Goal: Task Accomplishment & Management: Manage account settings

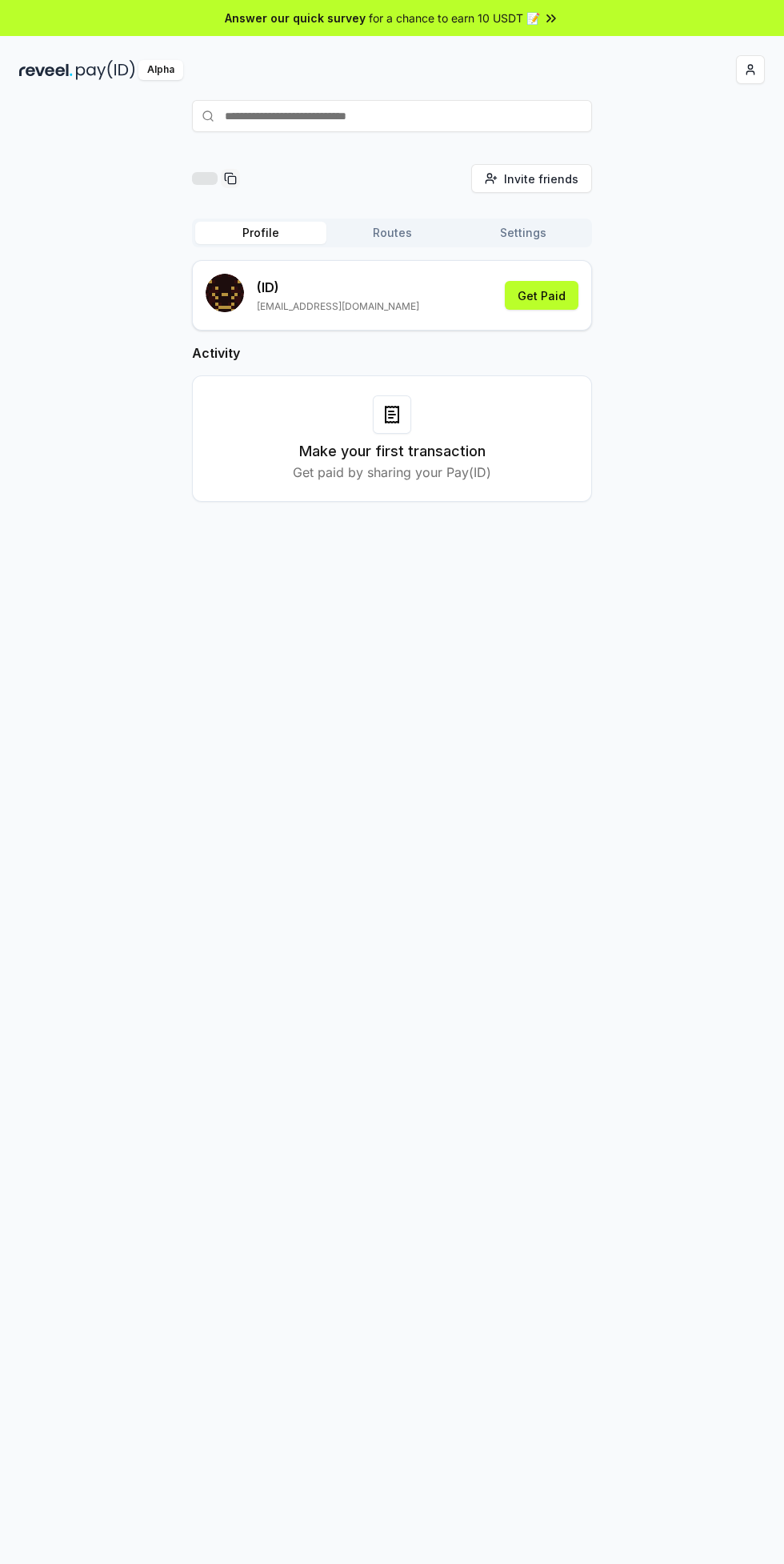
click at [419, 795] on div "Invite friends Invite Profile Routes Settings (ID) chukwukadibianoel62@gmail.co…" at bounding box center [392, 891] width 784 height 1519
click at [164, 69] on div "Alpha" at bounding box center [160, 70] width 45 height 20
click at [175, 71] on div "Alpha" at bounding box center [160, 70] width 45 height 20
click at [176, 70] on div "Alpha" at bounding box center [160, 70] width 45 height 20
click at [172, 72] on div "Alpha" at bounding box center [160, 70] width 45 height 20
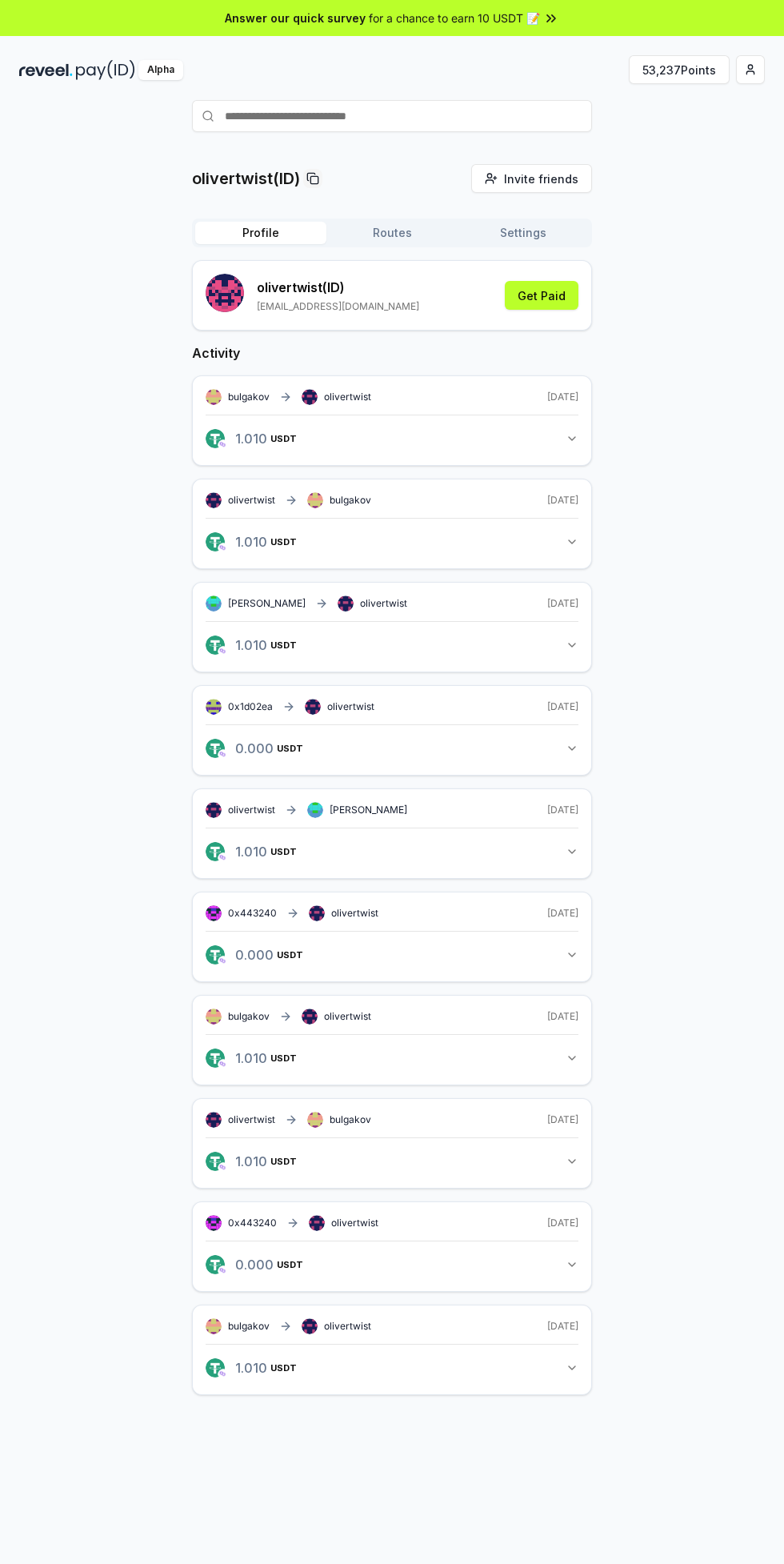
click at [682, 82] on button "53,237 Points" at bounding box center [680, 69] width 101 height 29
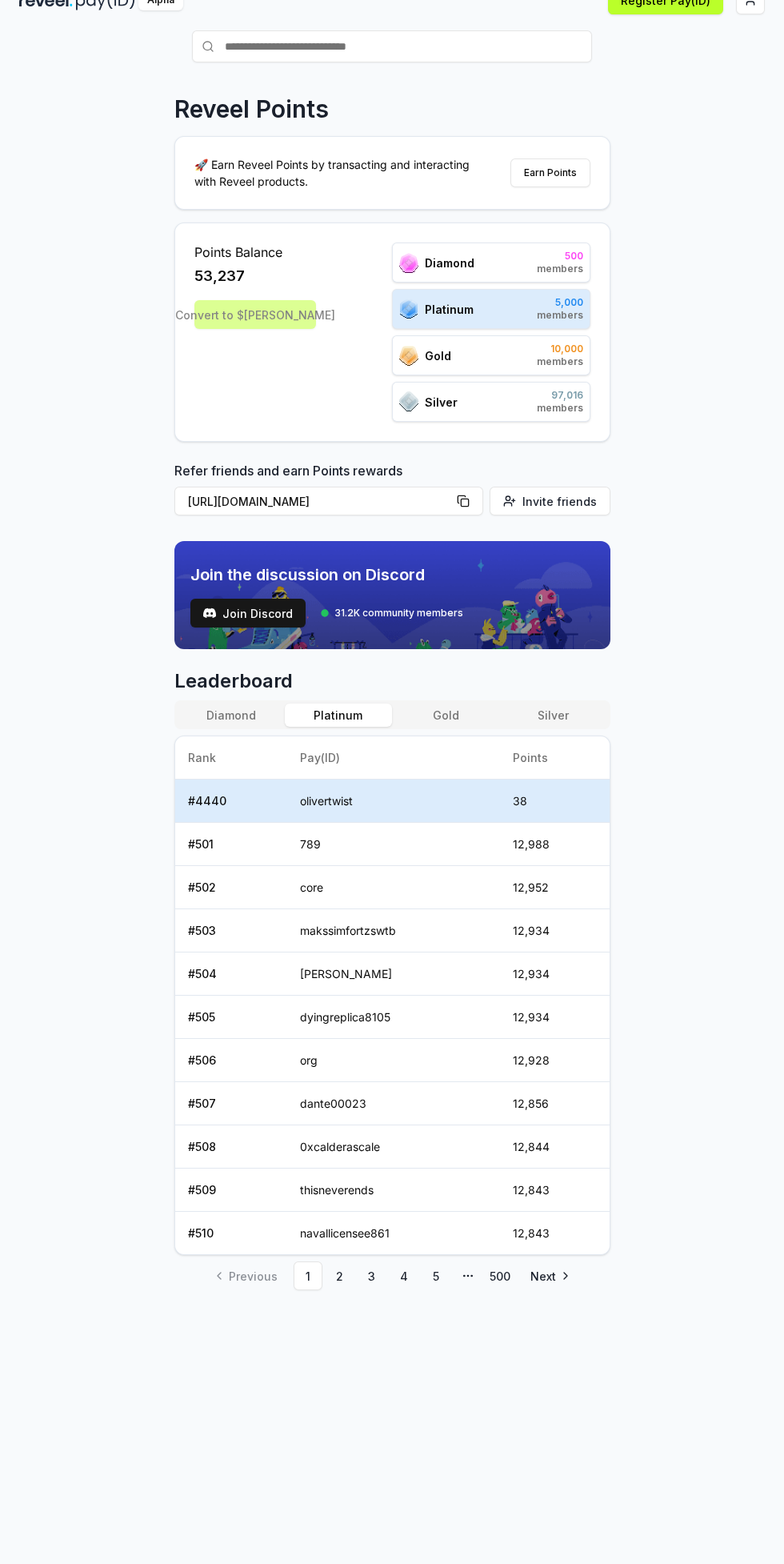
scroll to position [73, 0]
